Goal: Information Seeking & Learning: Understand process/instructions

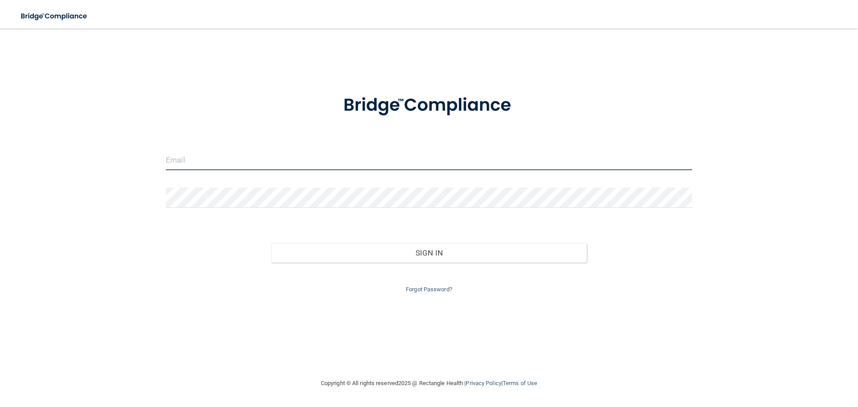
type input "[EMAIL_ADDRESS][DOMAIN_NAME]"
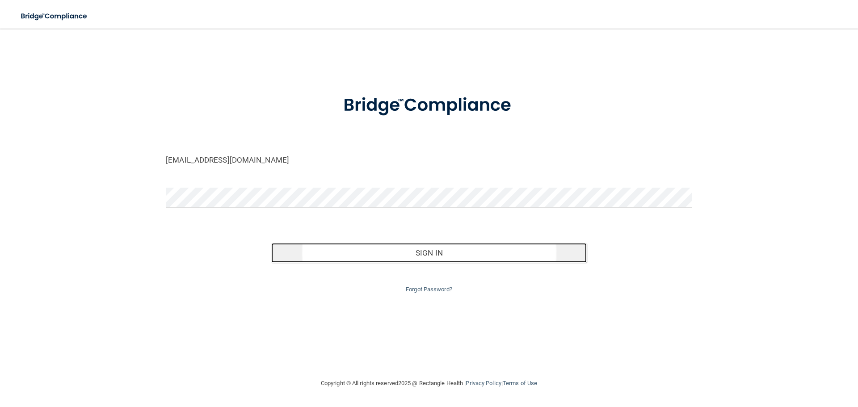
click at [427, 254] on button "Sign In" at bounding box center [429, 253] width 316 height 20
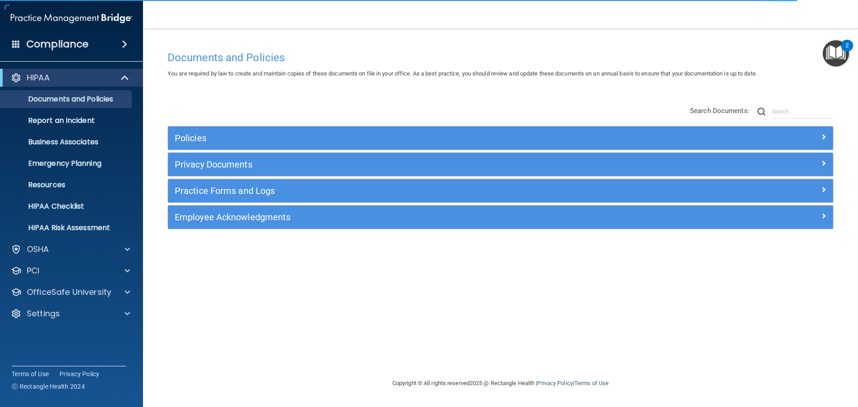
click at [842, 53] on img "Open Resource Center, 2 new notifications" at bounding box center [836, 53] width 26 height 26
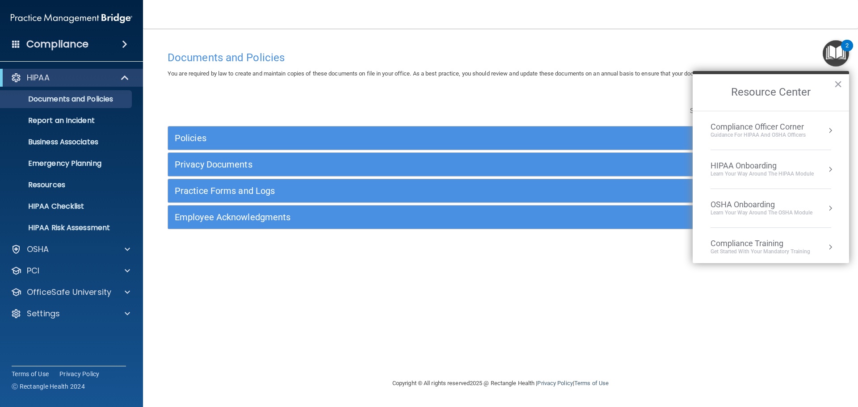
click at [773, 176] on div "Learn Your Way around the HIPAA module" at bounding box center [762, 174] width 103 height 8
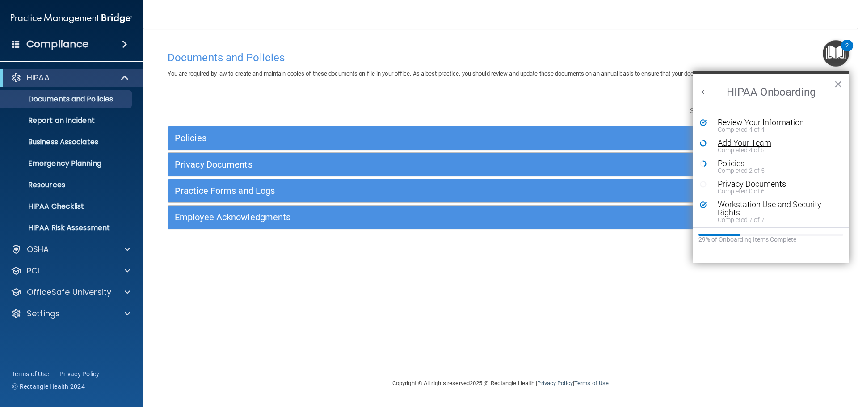
click at [727, 148] on div "Completed 4 of 5" at bounding box center [774, 150] width 113 height 6
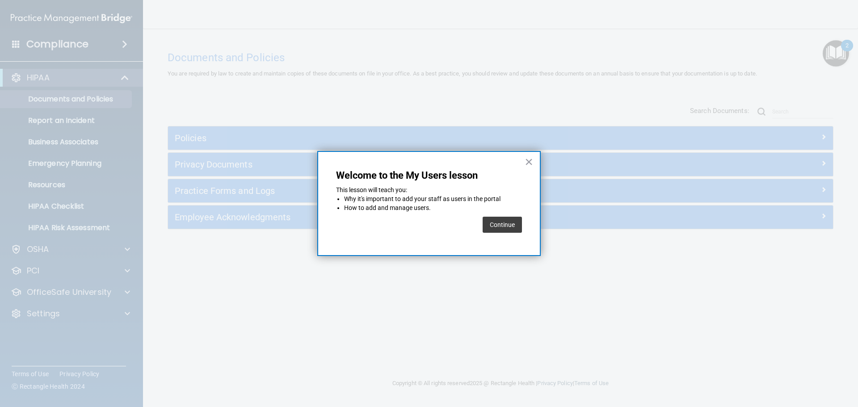
drag, startPoint x: 514, startPoint y: 224, endPoint x: 511, endPoint y: 217, distance: 7.9
click at [513, 224] on button "Continue" at bounding box center [502, 225] width 39 height 16
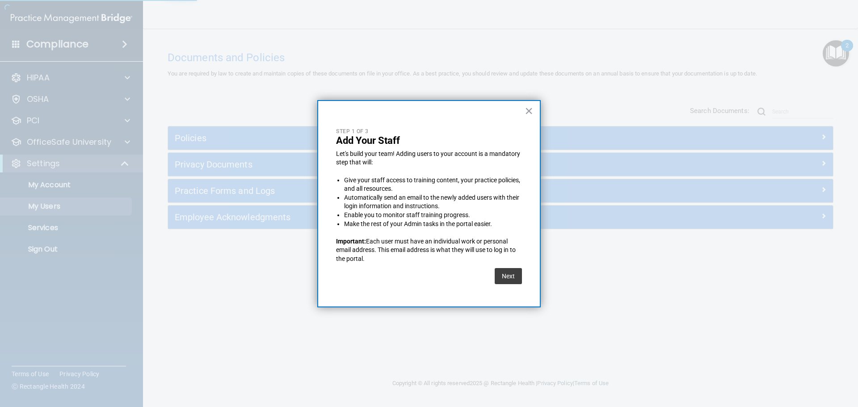
select select "20"
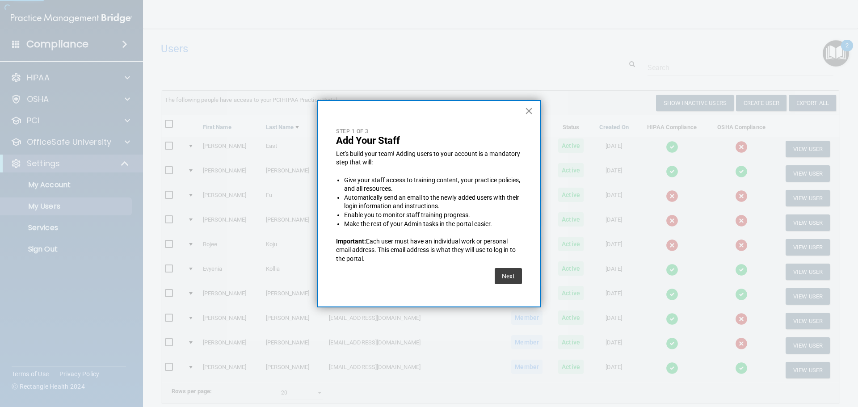
click at [530, 108] on button "×" at bounding box center [529, 111] width 8 height 14
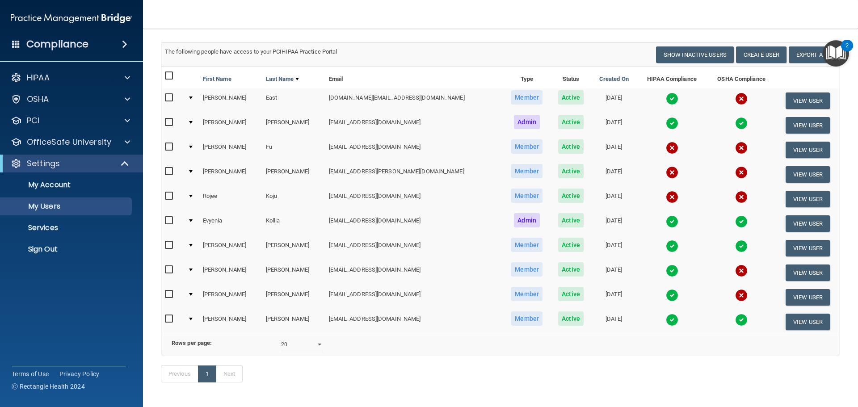
scroll to position [87, 0]
